Goal: Task Accomplishment & Management: Manage account settings

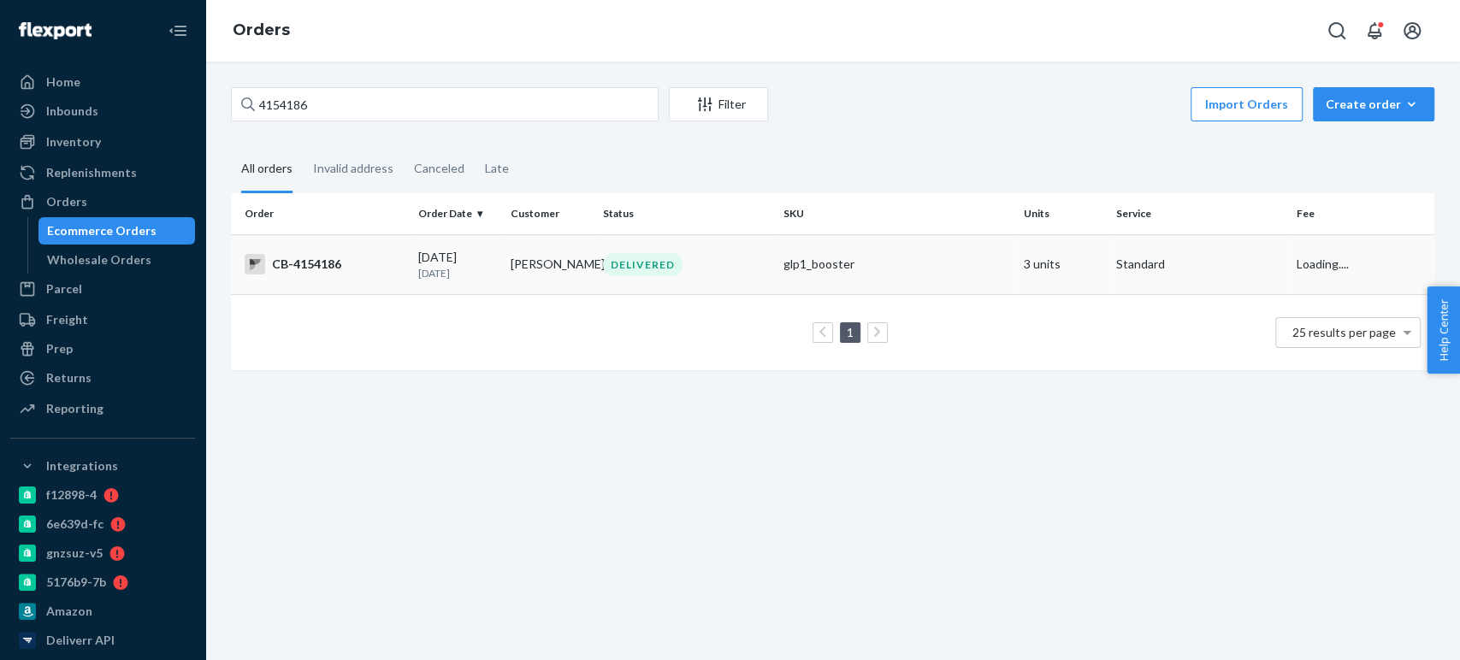
type input "4154186"
click at [412, 249] on td "09/08/2025 15 days ago" at bounding box center [458, 264] width 92 height 60
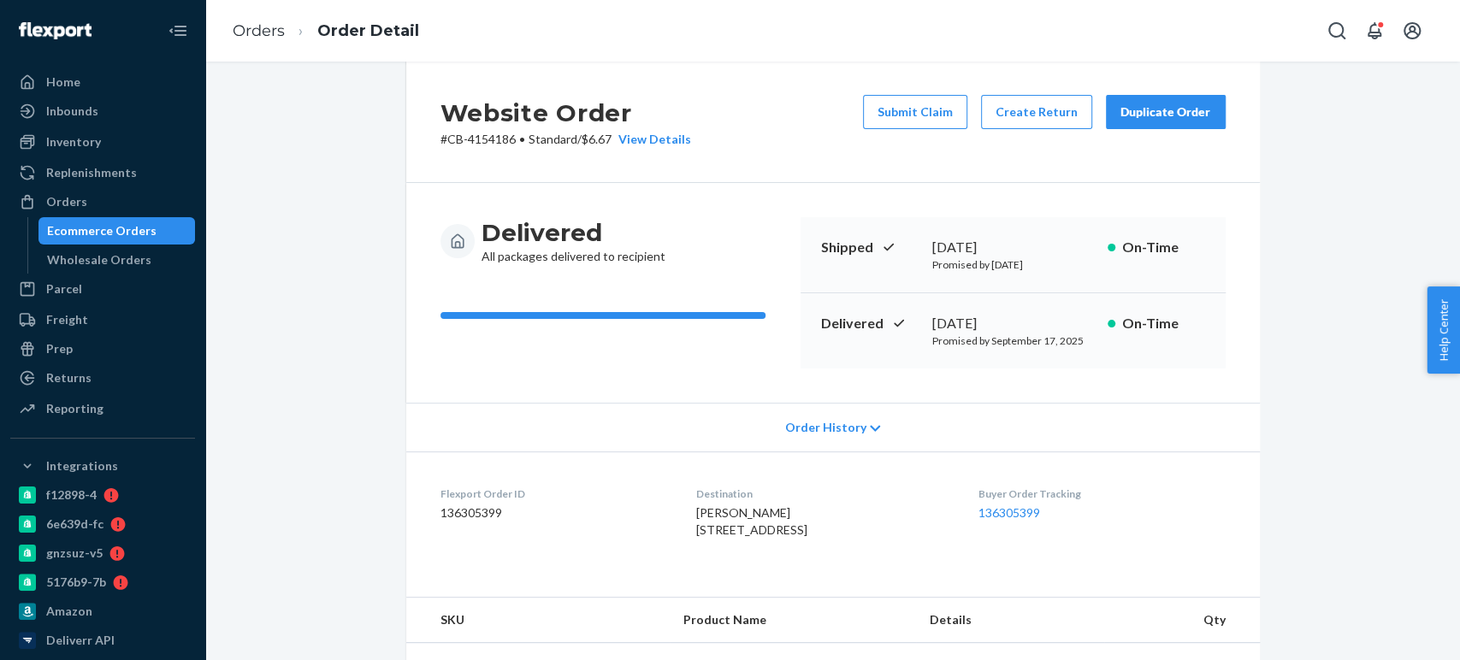
scroll to position [28, 0]
click at [1006, 118] on button "Create Return" at bounding box center [1036, 110] width 111 height 34
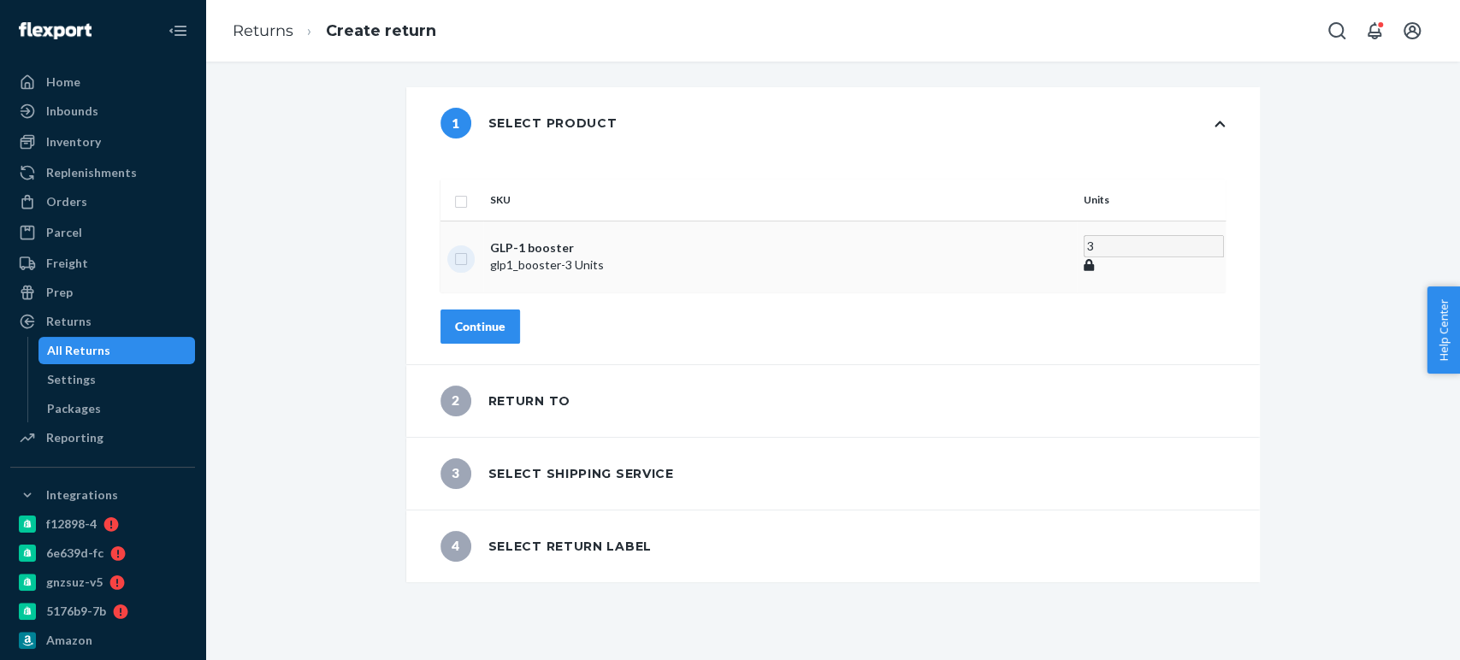
click at [468, 248] on input "checkbox" at bounding box center [461, 257] width 14 height 18
checkbox input "true"
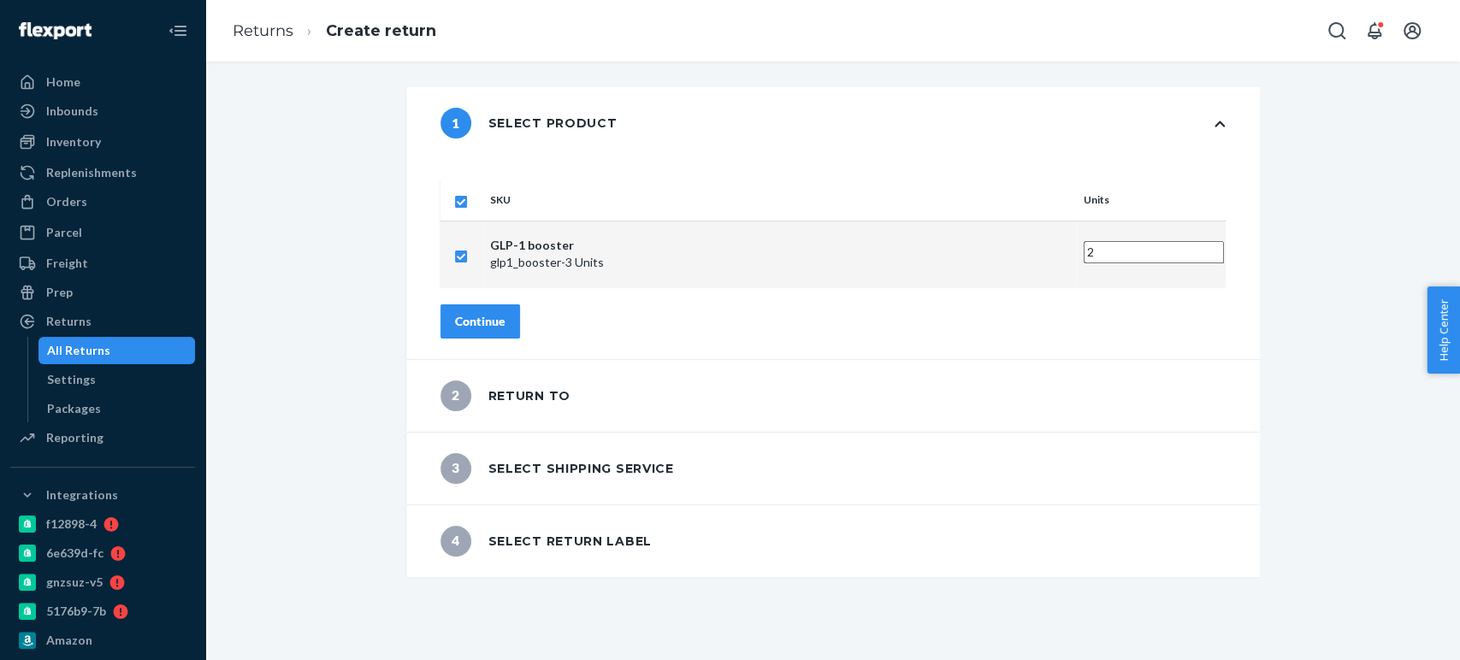
type input "2"
click at [1084, 241] on input "2" at bounding box center [1154, 252] width 140 height 22
click at [506, 313] on div "Continue" at bounding box center [480, 321] width 50 height 17
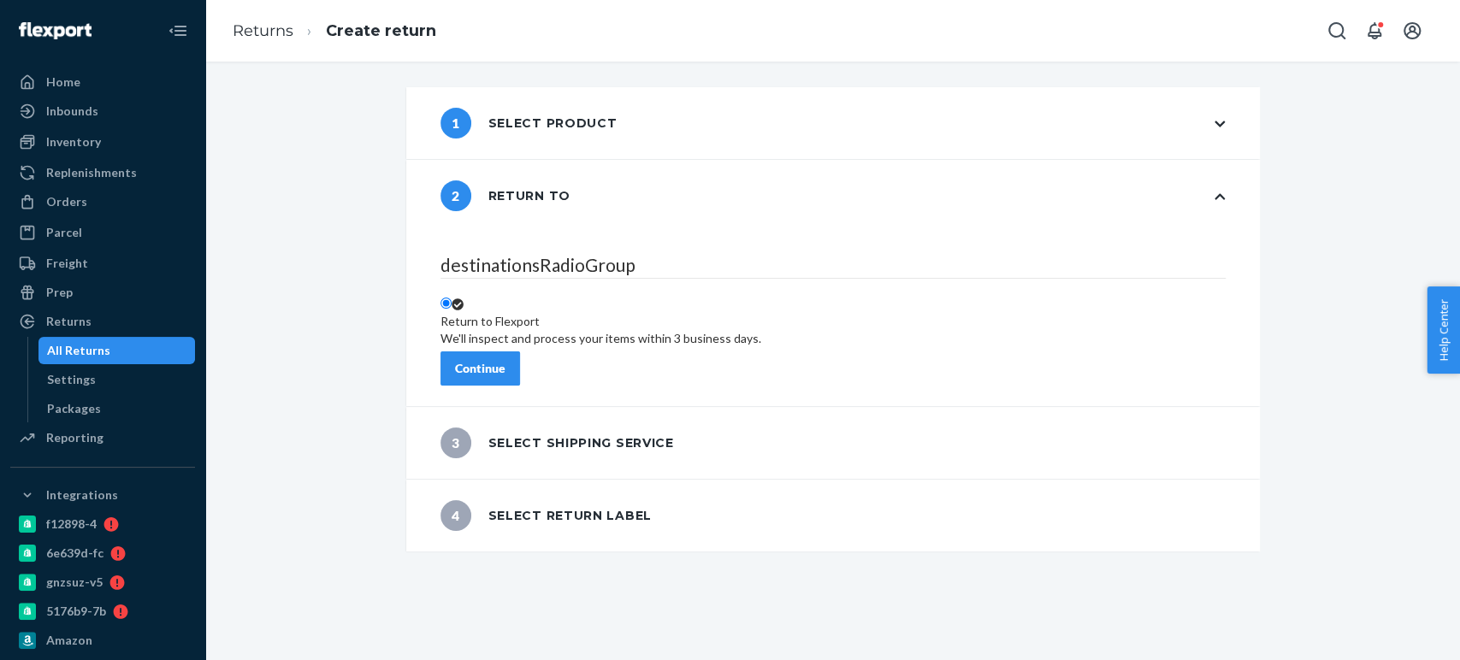
click at [530, 331] on fieldset "destinationsRadioGroup Return to Flexport We'll inspect and process your items …" at bounding box center [833, 301] width 785 height 99
click at [520, 352] on button "Continue" at bounding box center [481, 369] width 80 height 34
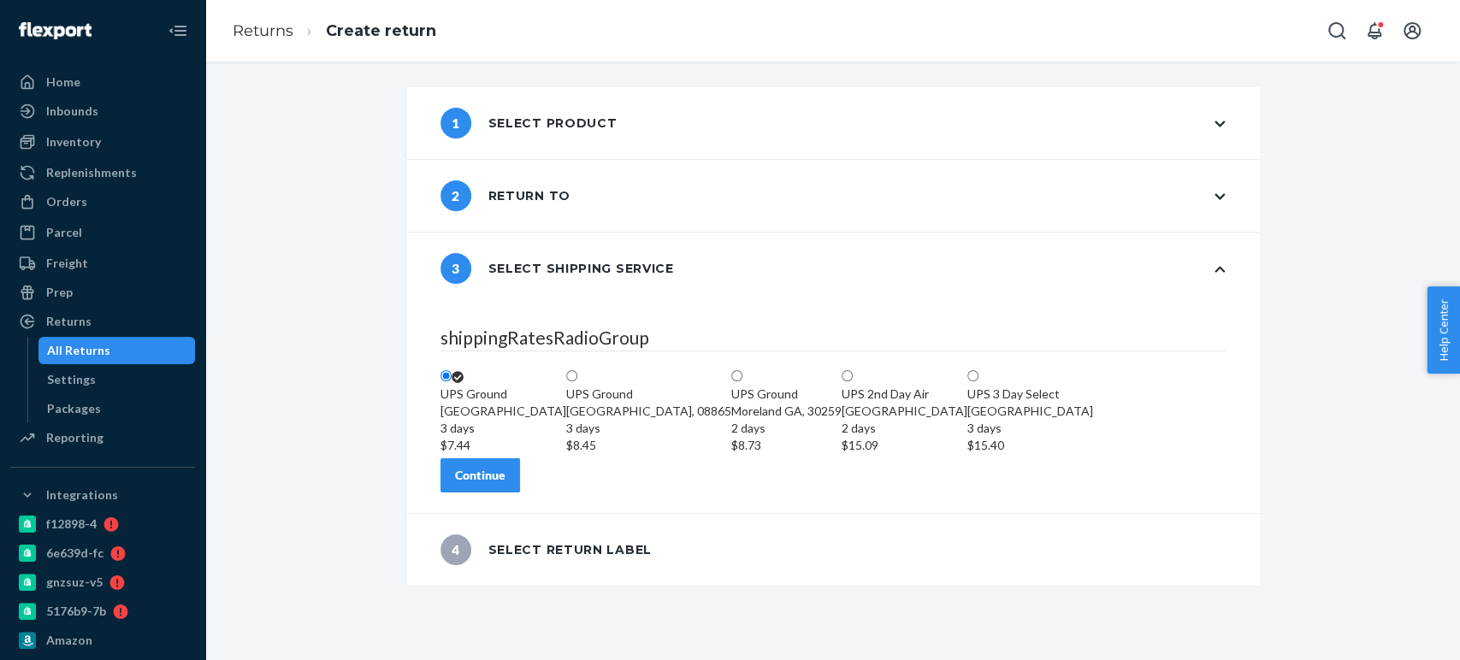
click at [506, 484] on div "Continue" at bounding box center [480, 475] width 50 height 17
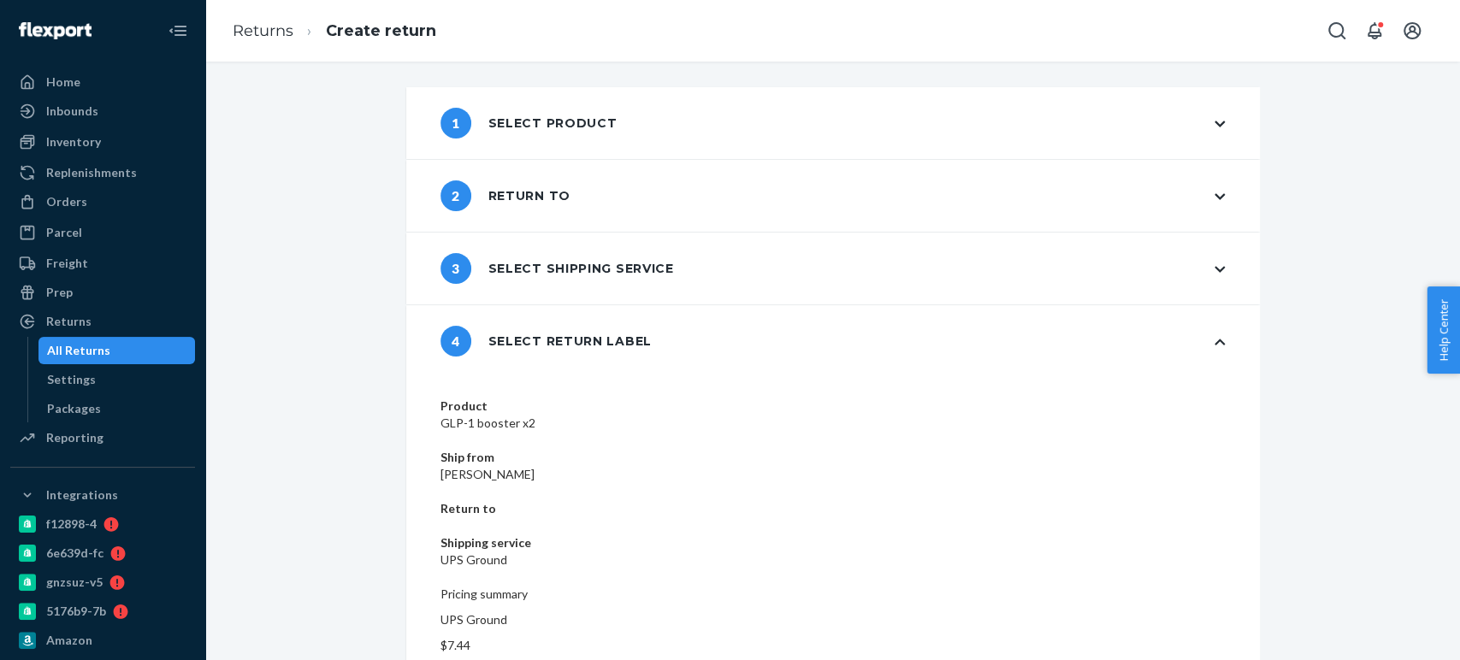
scroll to position [36, 0]
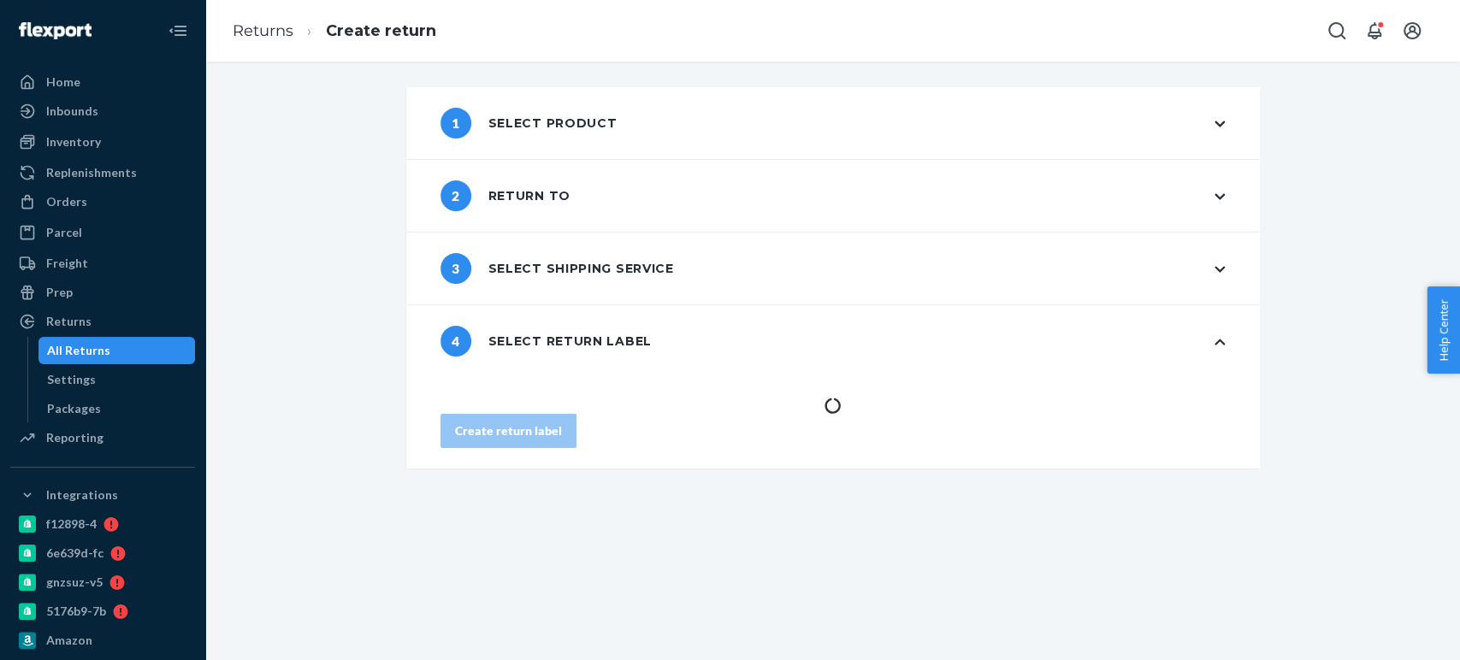
scroll to position [0, 0]
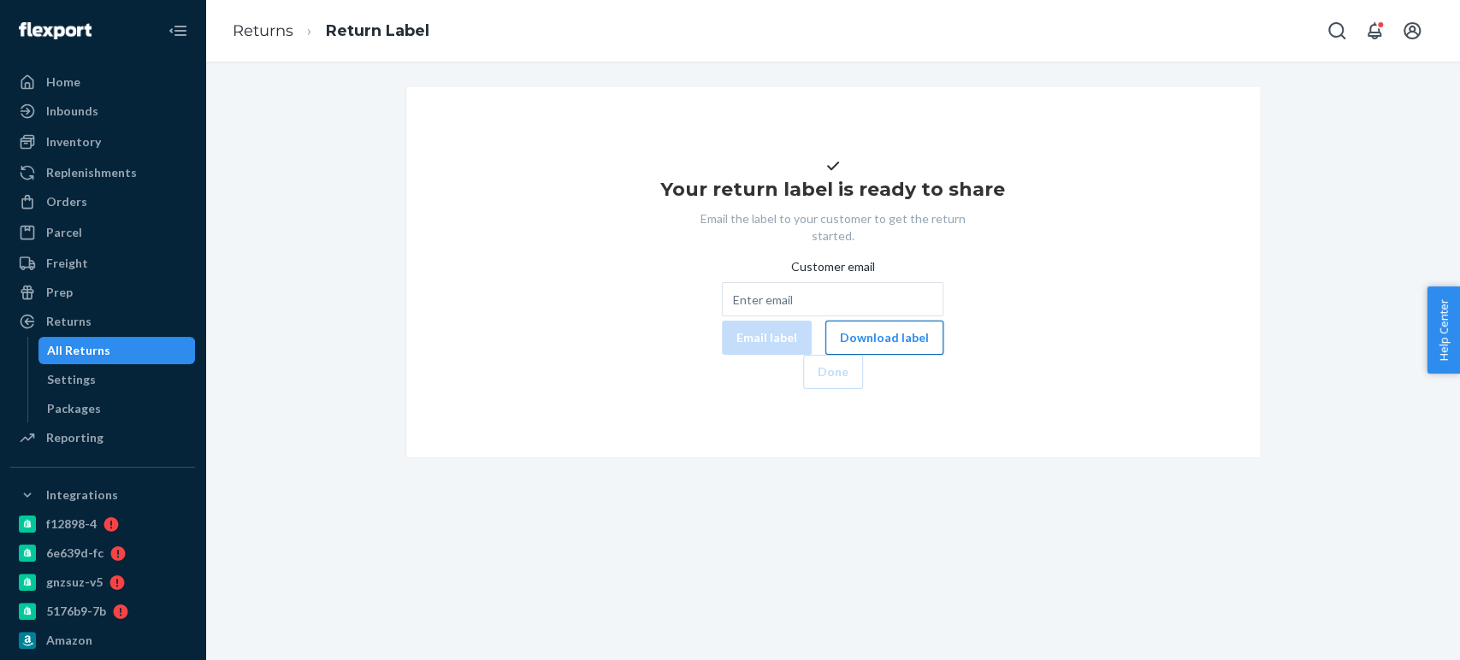
click at [826, 355] on button "Download label" at bounding box center [885, 338] width 118 height 34
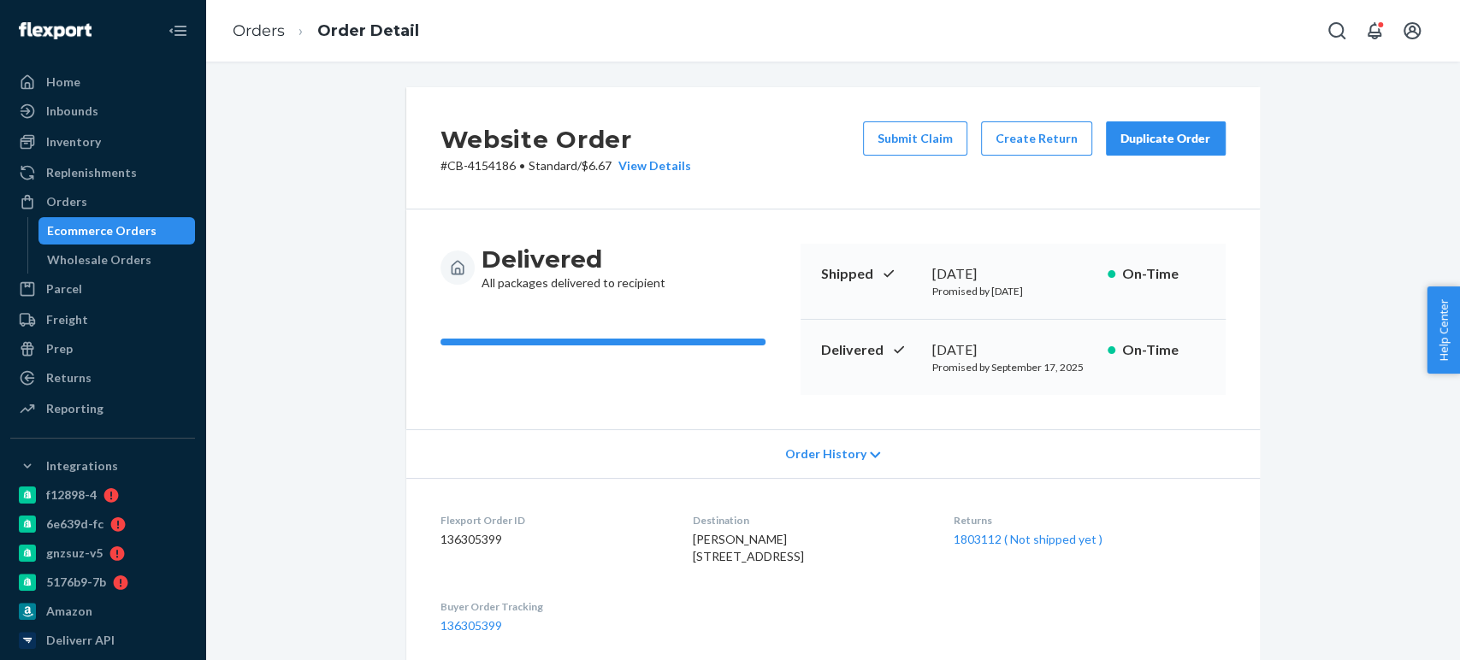
click at [130, 228] on div "Ecommerce Orders" at bounding box center [102, 230] width 110 height 17
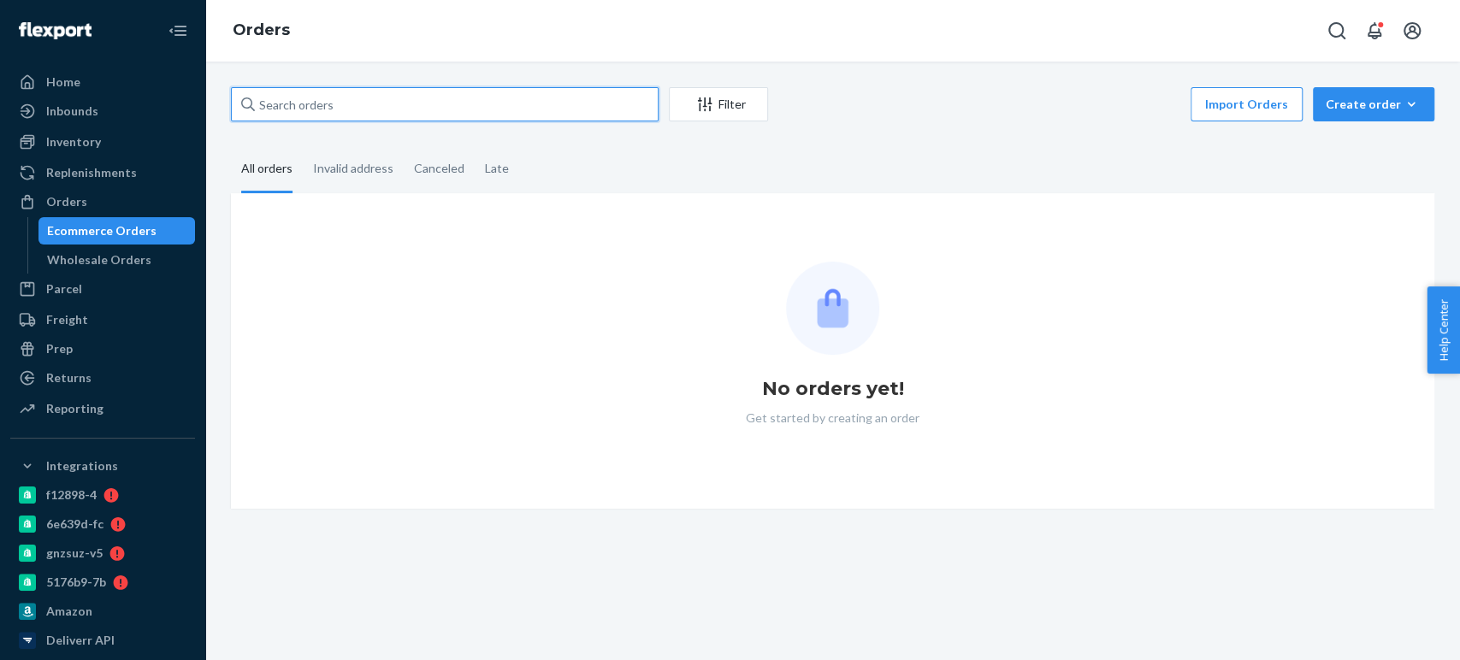
click at [351, 104] on input "text" at bounding box center [445, 104] width 428 height 34
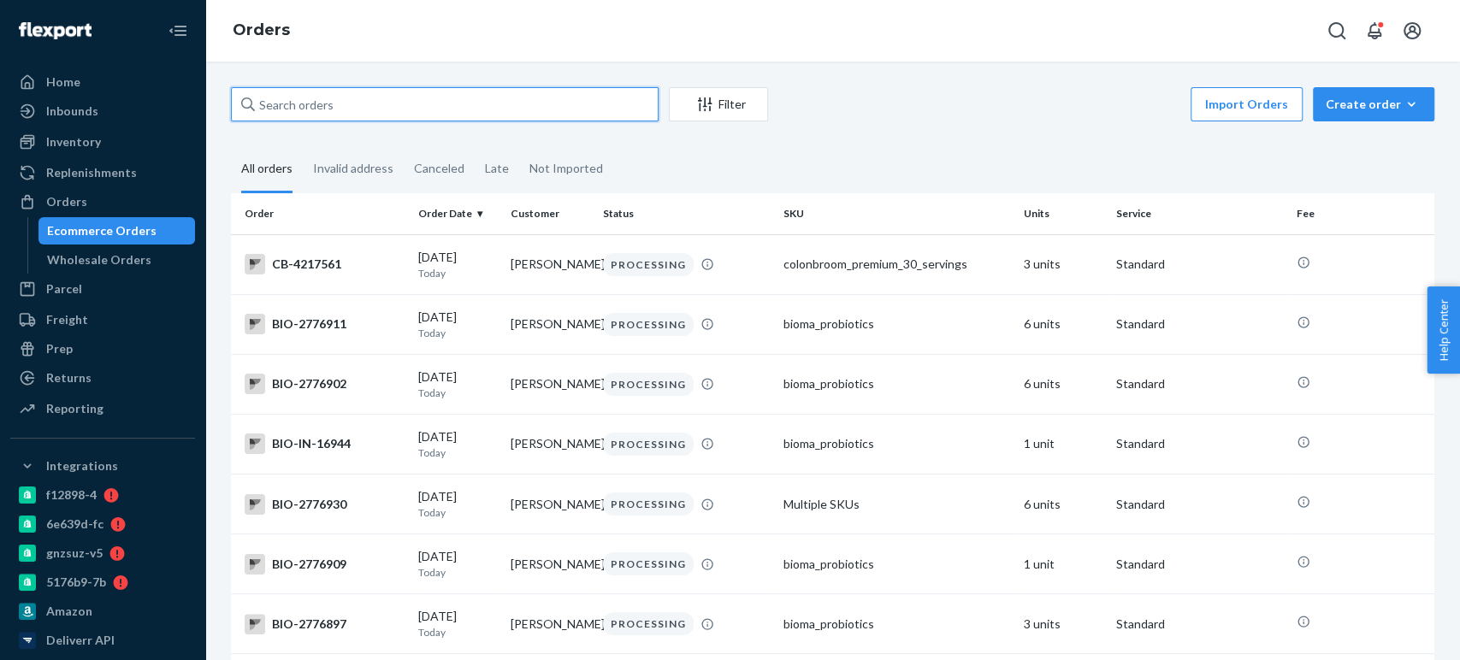
paste input "4217222"
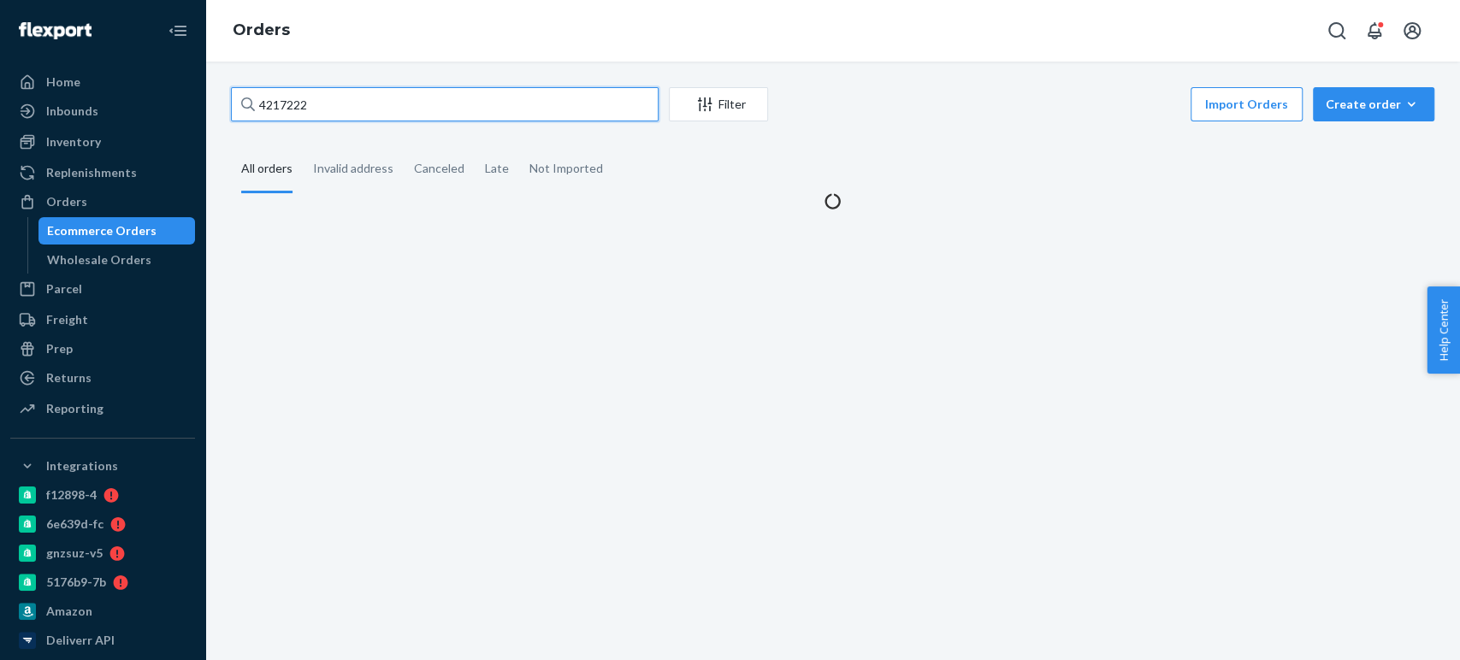
type input "4217222"
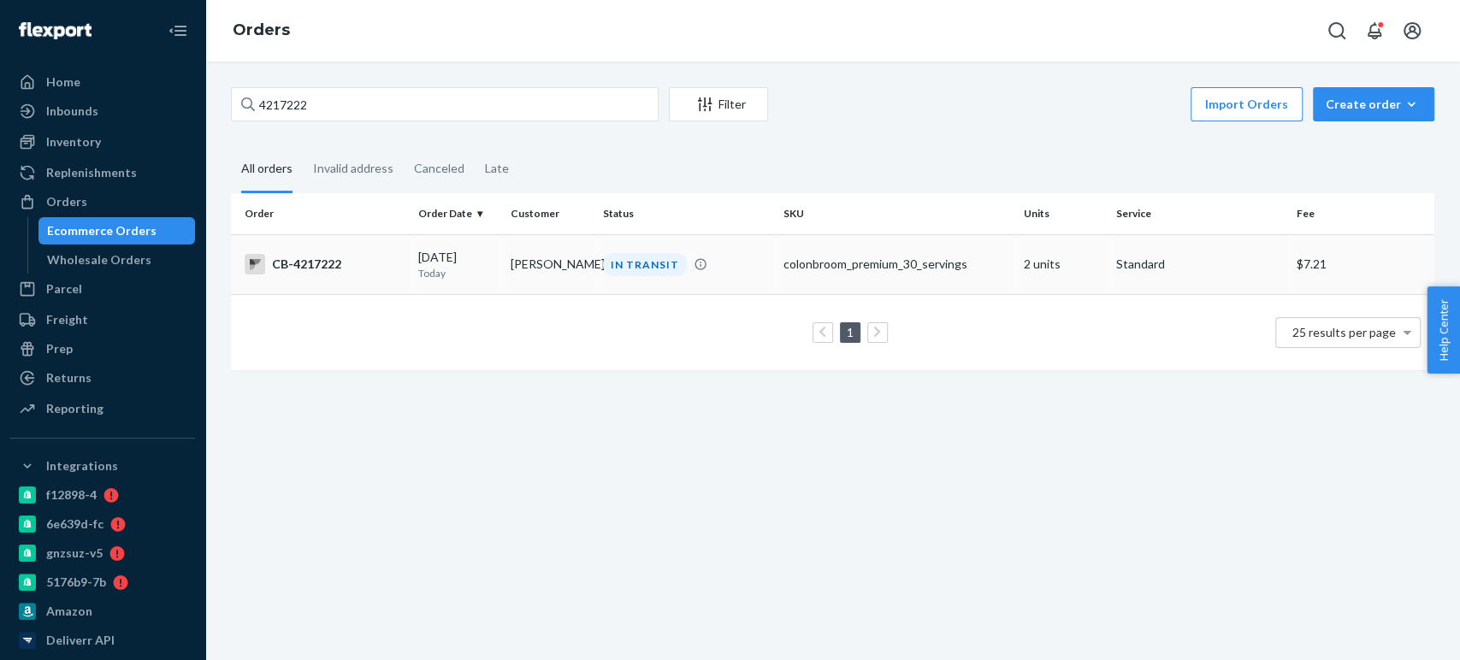
click at [514, 281] on td "[PERSON_NAME]" at bounding box center [550, 264] width 92 height 60
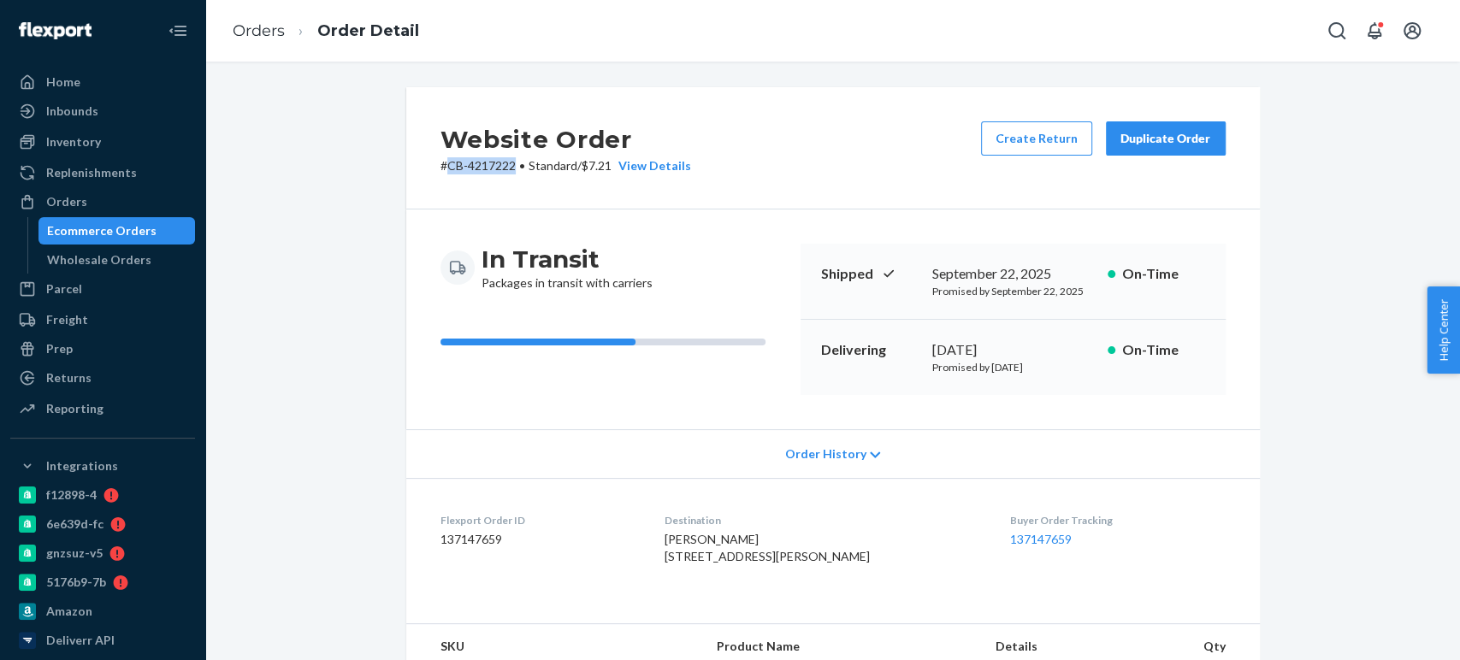
drag, startPoint x: 439, startPoint y: 169, endPoint x: 512, endPoint y: 176, distance: 73.1
click at [512, 176] on div "Website Order # CB-4217222 • Standard / $7.21 View Details Create Return Duplic…" at bounding box center [833, 148] width 854 height 122
copy p "CB-4217222"
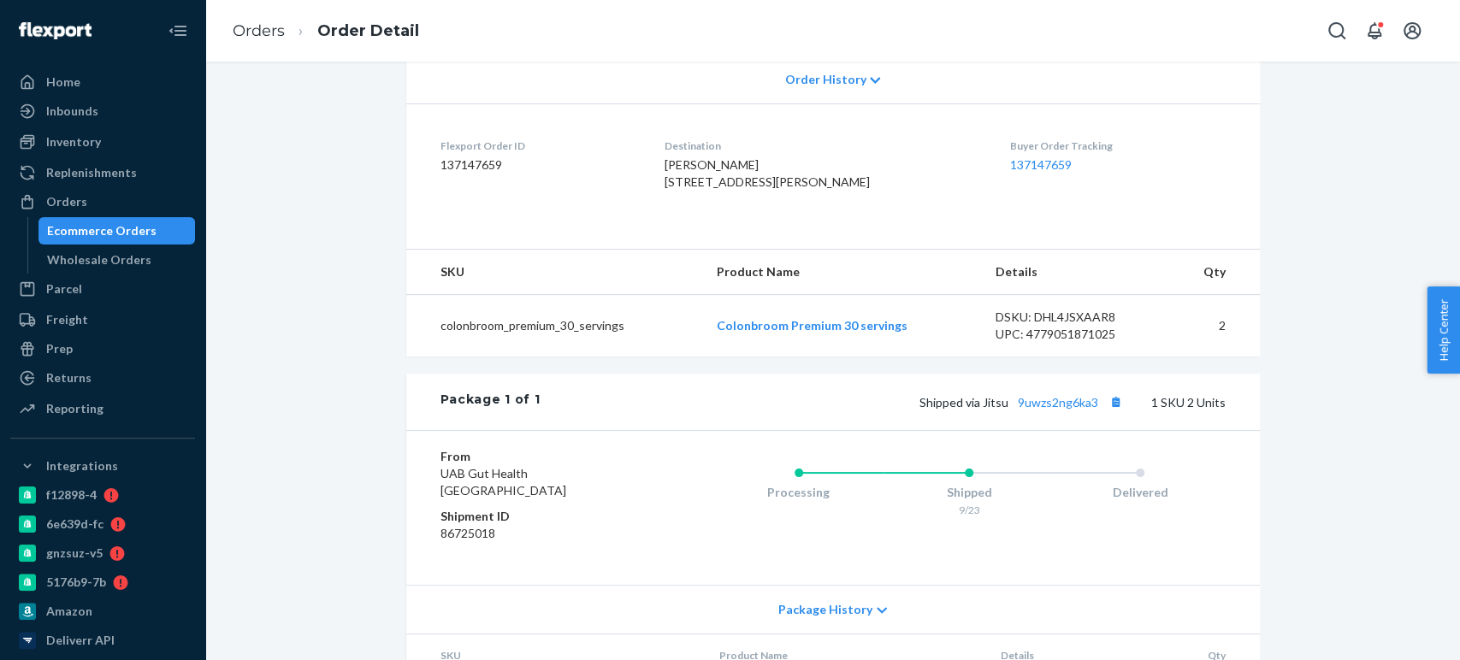
scroll to position [409, 0]
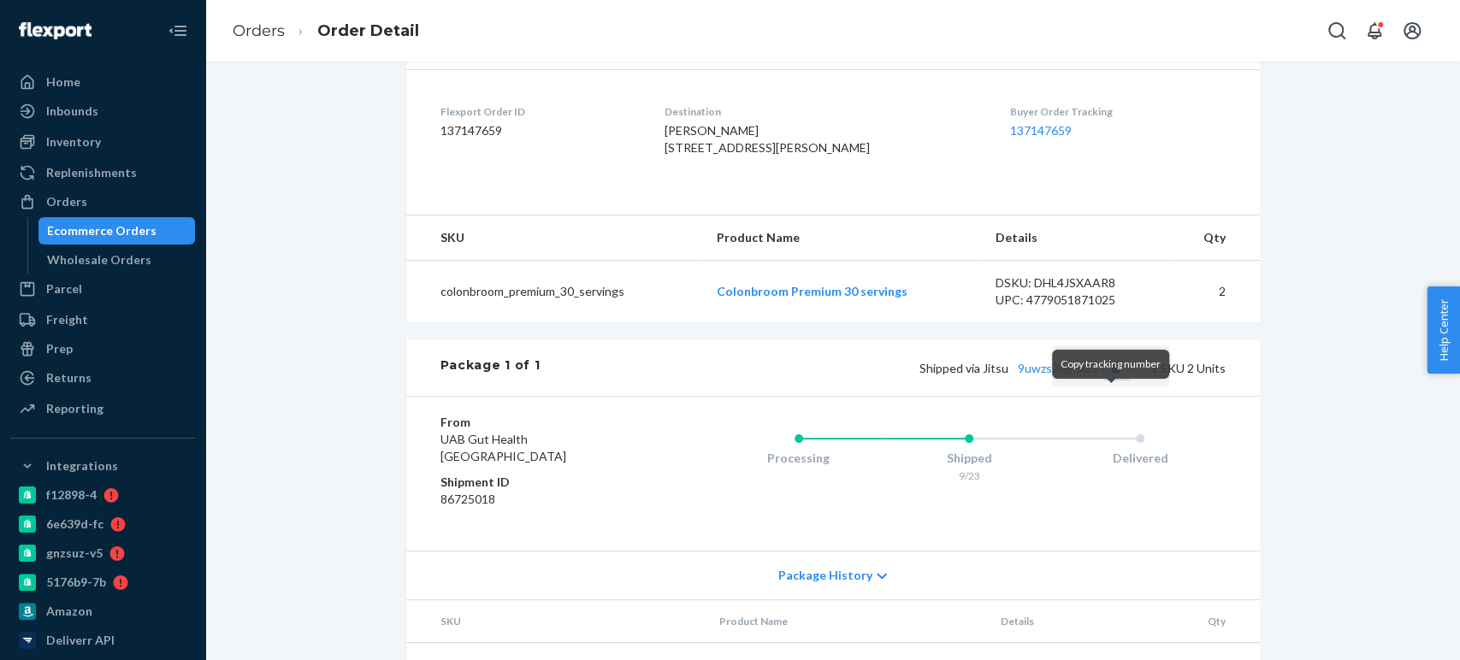
click at [1109, 379] on button "Copy tracking number" at bounding box center [1116, 368] width 22 height 22
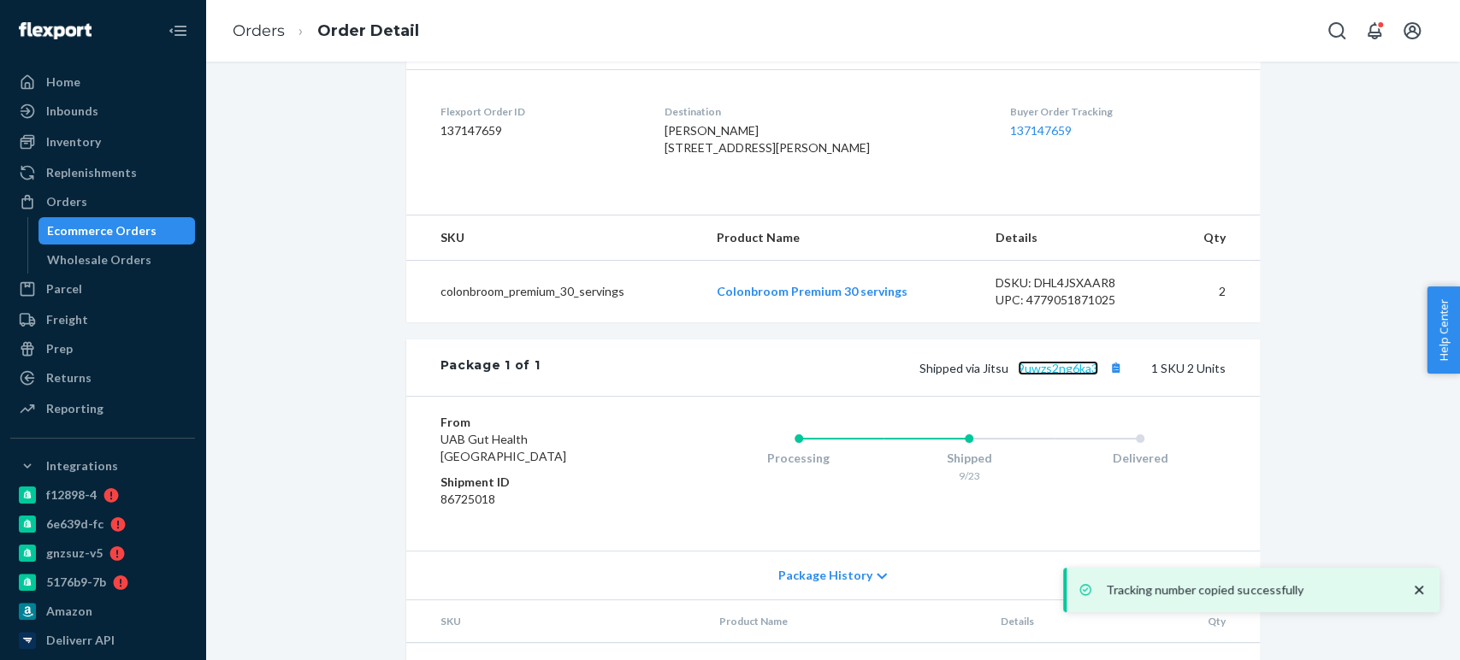
click at [1054, 376] on link "9uwzs2ng6ka3" at bounding box center [1058, 368] width 80 height 15
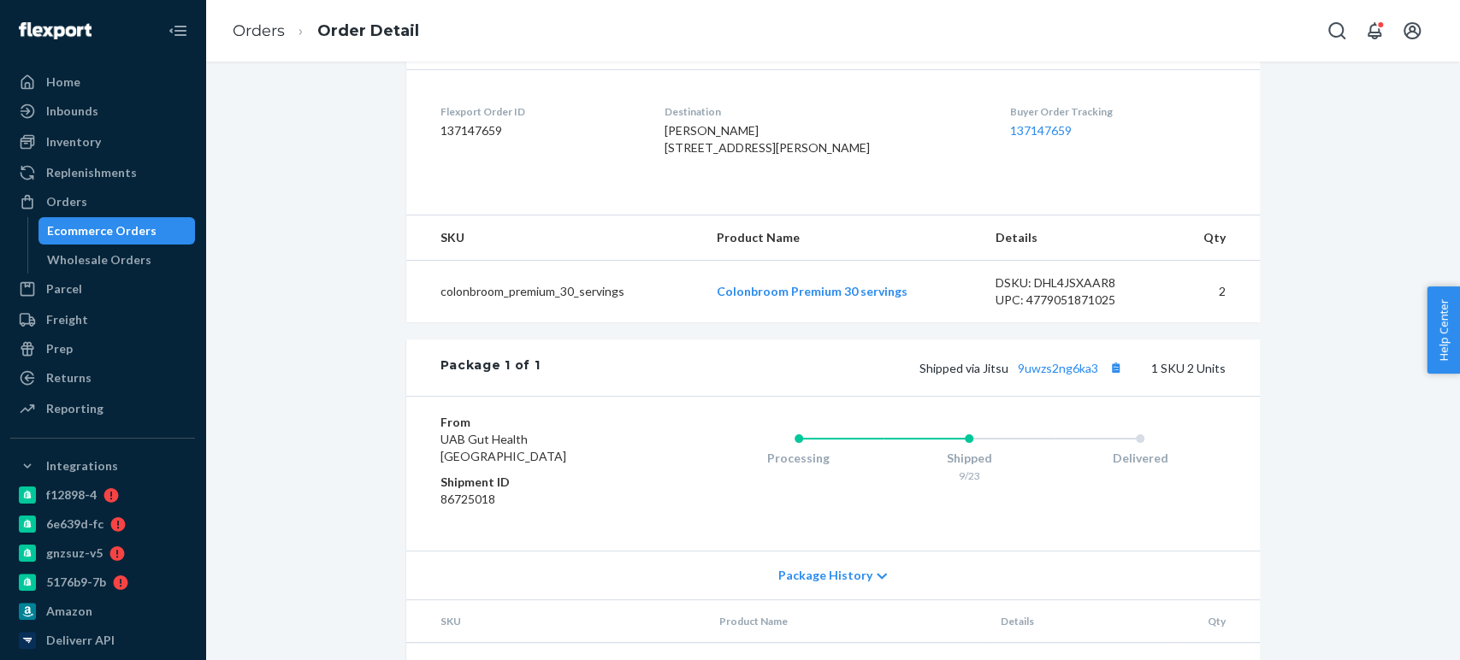
click at [112, 234] on div "Ecommerce Orders" at bounding box center [102, 230] width 110 height 17
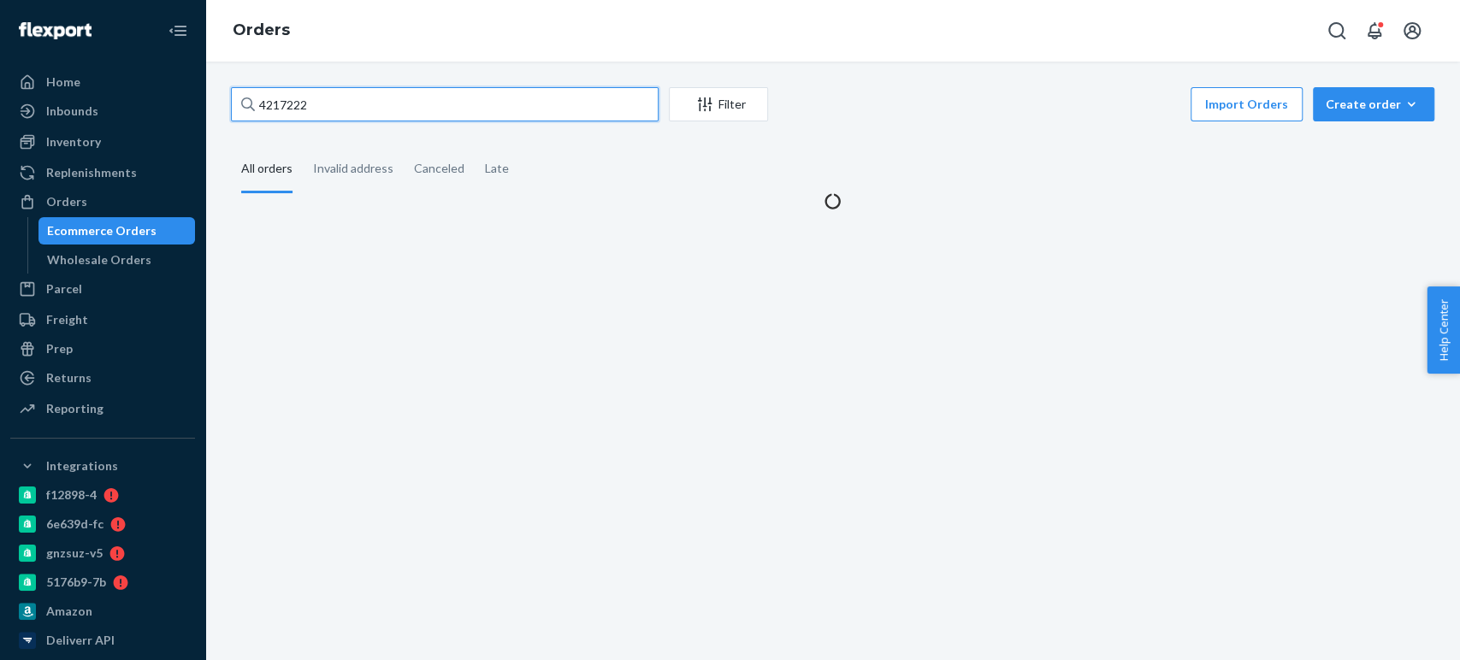
click at [300, 102] on input "4217222" at bounding box center [445, 104] width 428 height 34
paste input "00438"
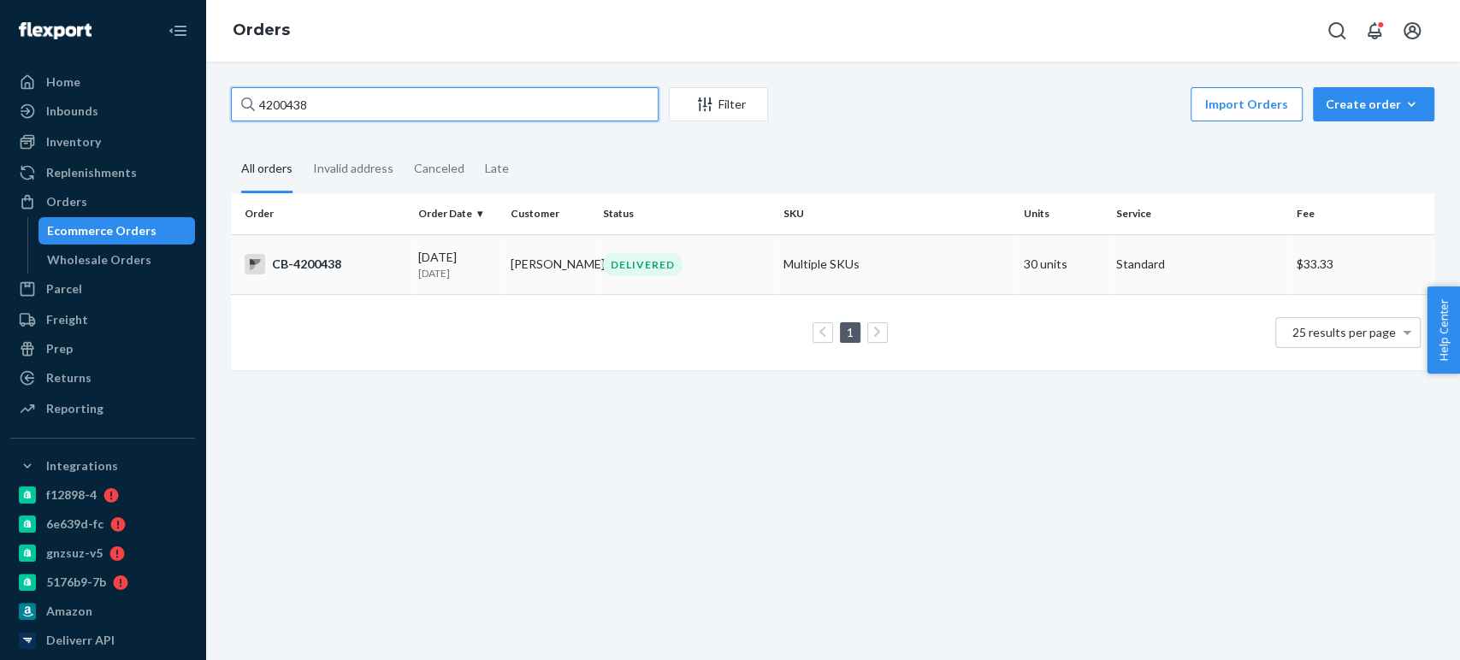
type input "4200438"
click at [490, 261] on div "[DATE] [DATE]" at bounding box center [457, 265] width 79 height 32
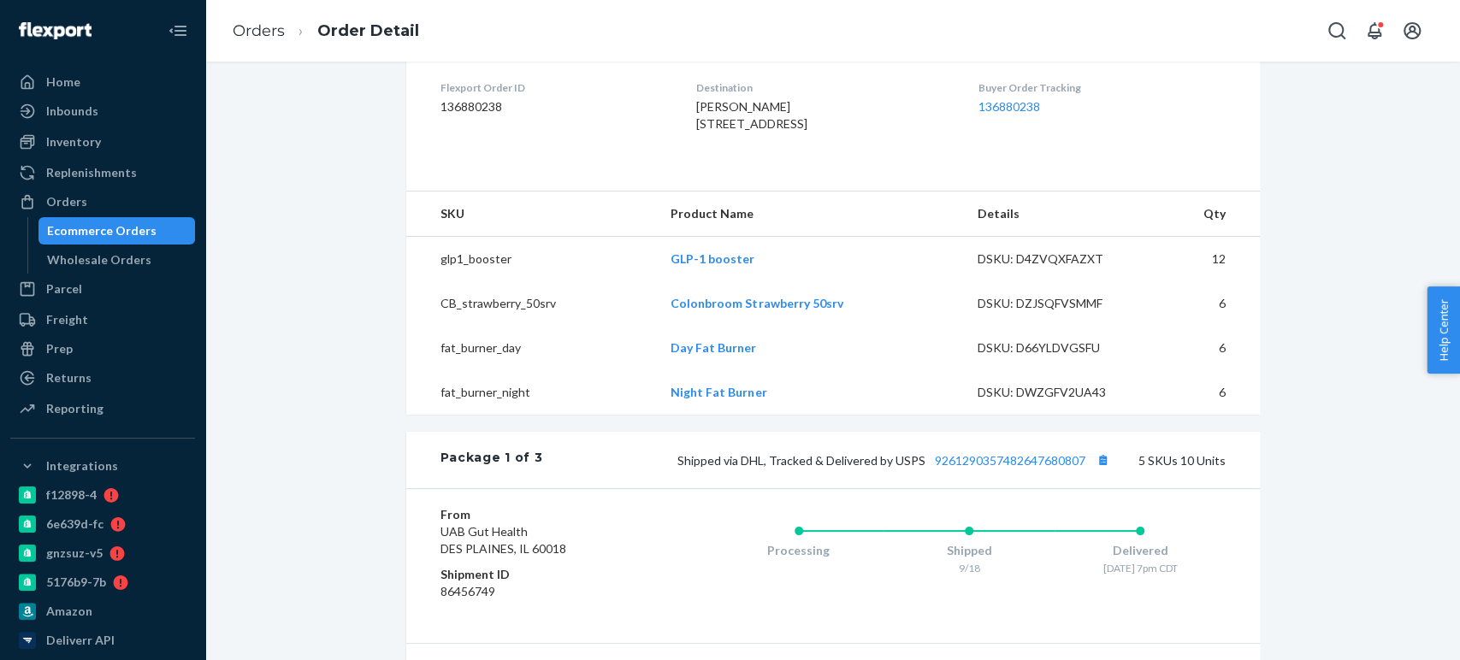
scroll to position [483, 0]
